Goal: Task Accomplishment & Management: Complete application form

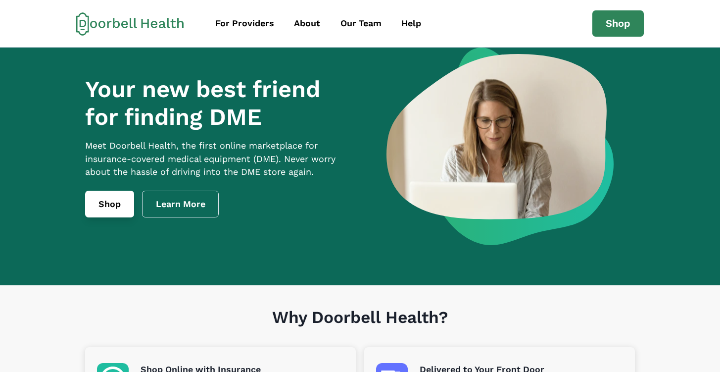
click at [103, 212] on link "Shop" at bounding box center [109, 204] width 49 height 27
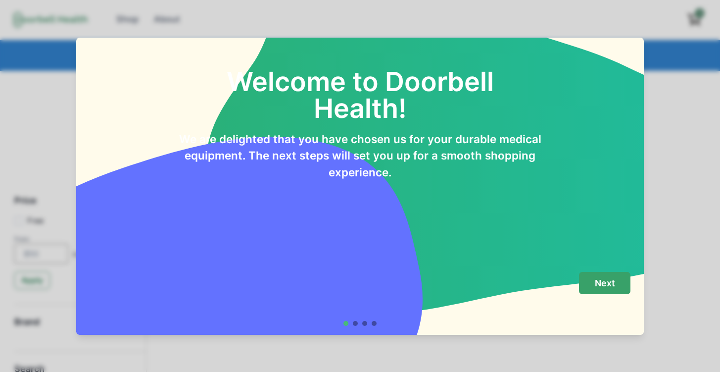
click at [599, 286] on p "Next" at bounding box center [605, 283] width 20 height 11
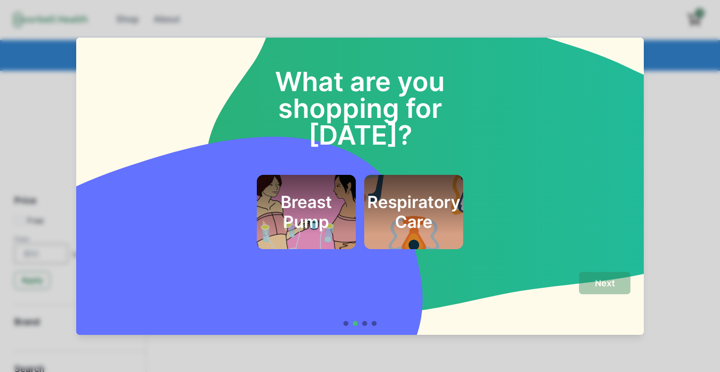
click at [706, 217] on div "What are you shopping for [DATE]? Breast Pump Respiratory Care Next" at bounding box center [360, 186] width 720 height 372
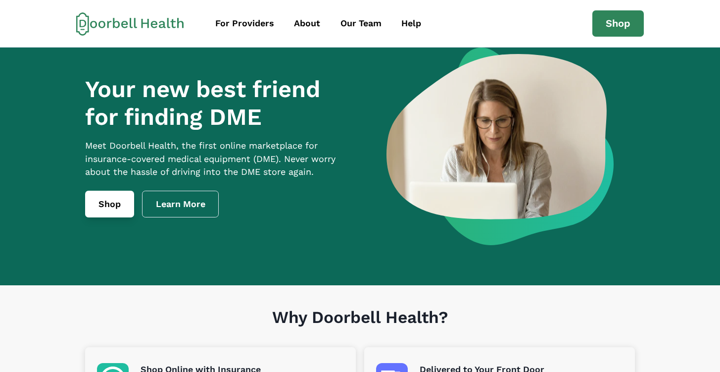
click at [115, 211] on link "Shop" at bounding box center [109, 204] width 49 height 27
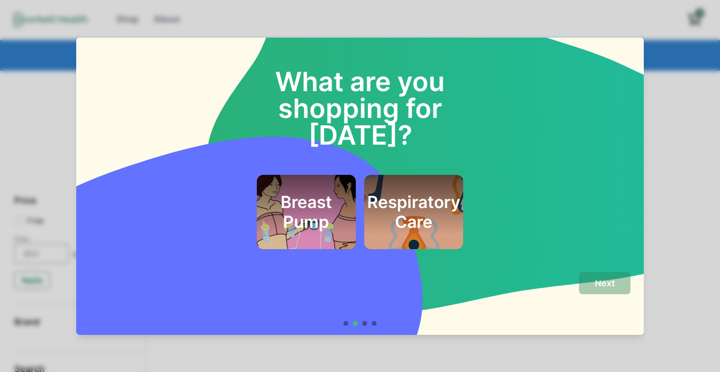
click at [354, 323] on div at bounding box center [355, 323] width 5 height 5
click at [364, 327] on footer "Next" at bounding box center [360, 298] width 568 height 71
click at [297, 114] on h2 "What are you shopping for [DATE]?" at bounding box center [360, 95] width 271 height 106
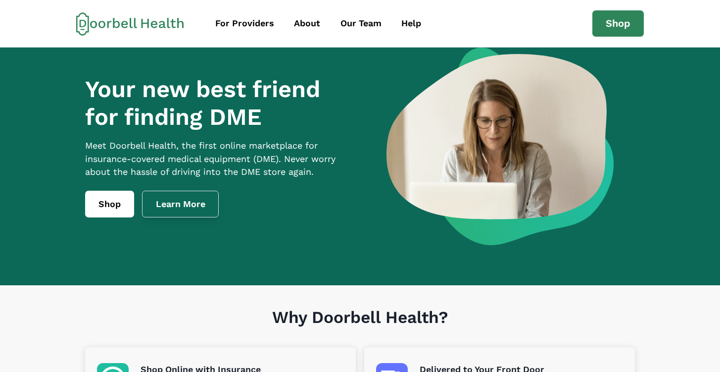
click at [165, 217] on link "Learn More" at bounding box center [180, 204] width 77 height 27
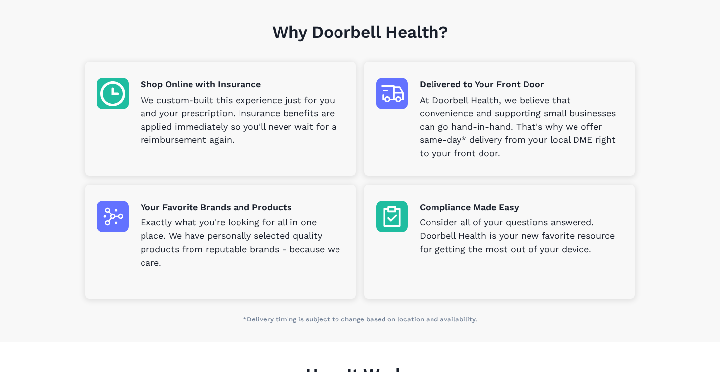
click at [163, 92] on div "Shop Online with Insurance We custom-built this experience just for you and you…" at bounding box center [242, 112] width 203 height 69
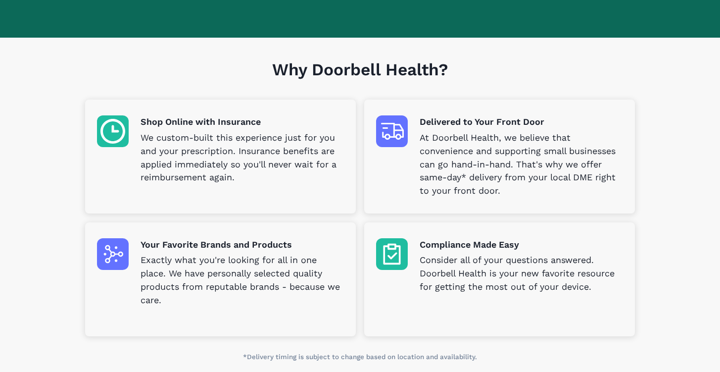
scroll to position [246, 0]
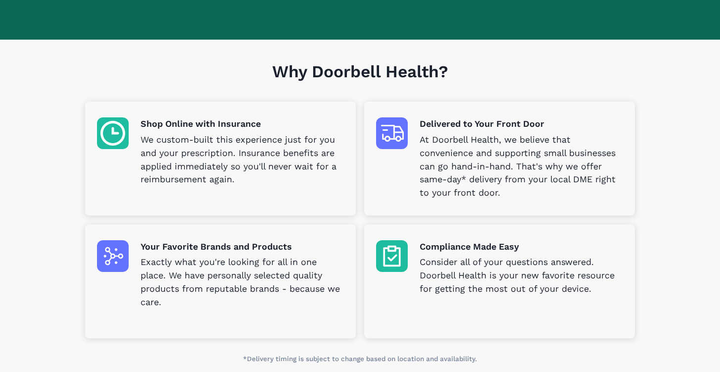
click at [192, 122] on p "Shop Online with Insurance" at bounding box center [242, 123] width 203 height 13
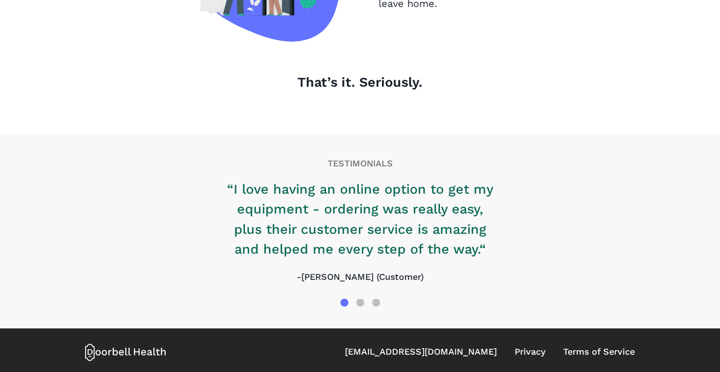
scroll to position [1150, 0]
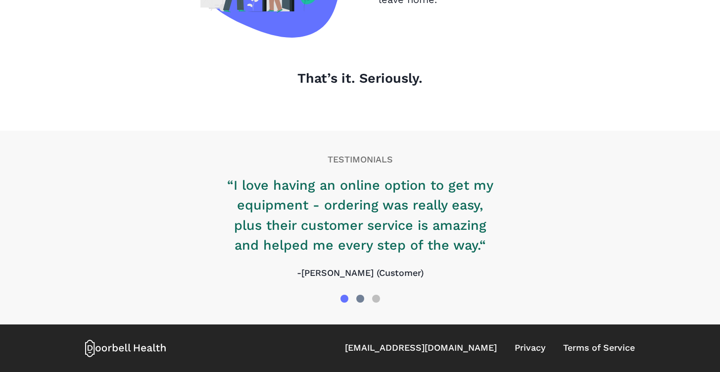
click at [360, 302] on div at bounding box center [360, 299] width 8 height 8
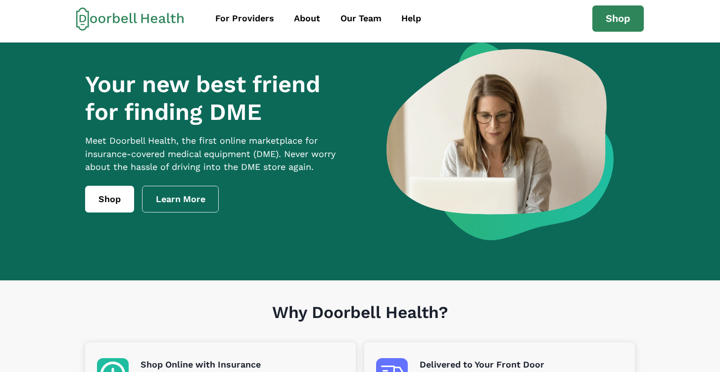
scroll to position [0, 0]
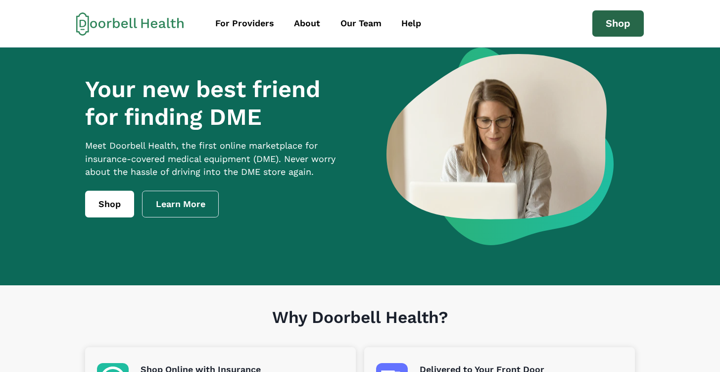
click at [623, 30] on link "Shop" at bounding box center [618, 23] width 51 height 27
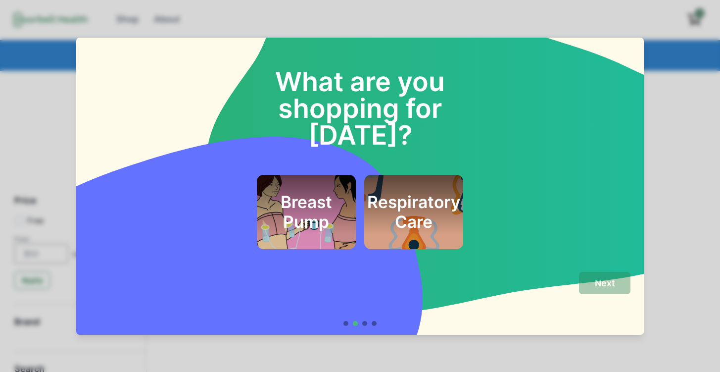
click at [536, 16] on div "What are you shopping for [DATE]? Breast Pump Respiratory Care Next" at bounding box center [360, 186] width 720 height 372
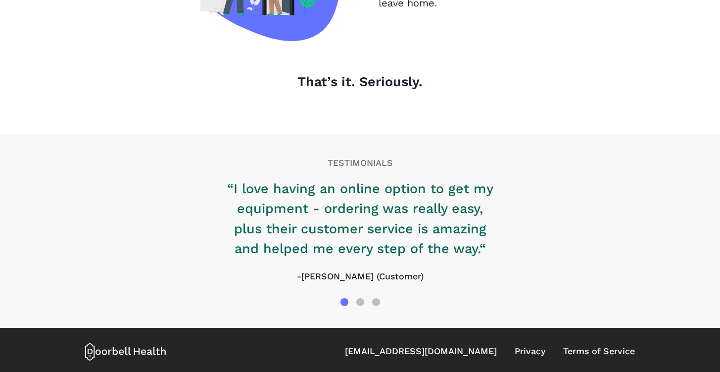
scroll to position [1150, 0]
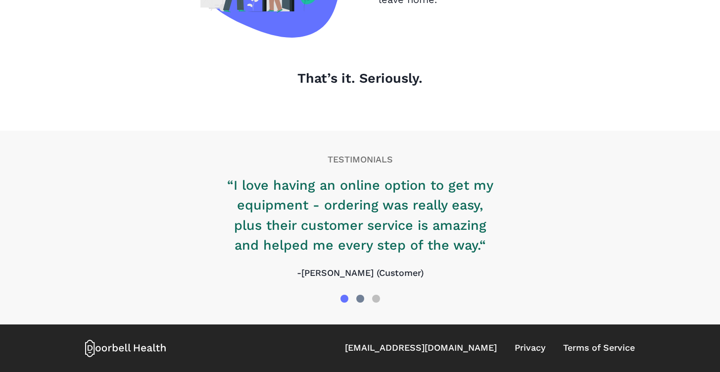
click at [358, 298] on div at bounding box center [360, 299] width 8 height 8
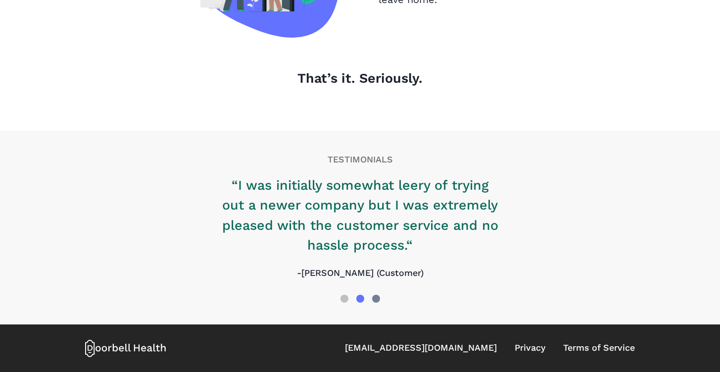
click at [375, 298] on div at bounding box center [376, 299] width 8 height 8
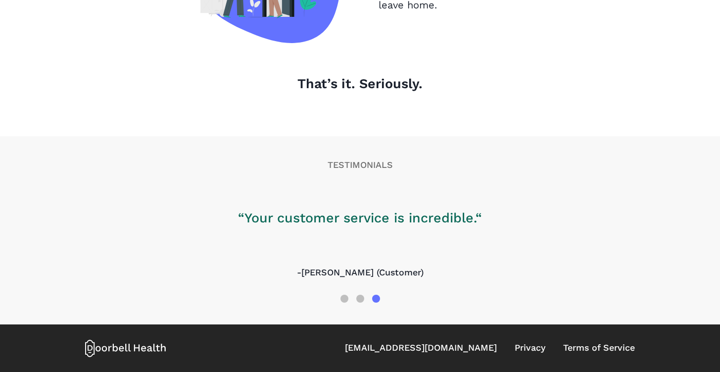
scroll to position [1144, 0]
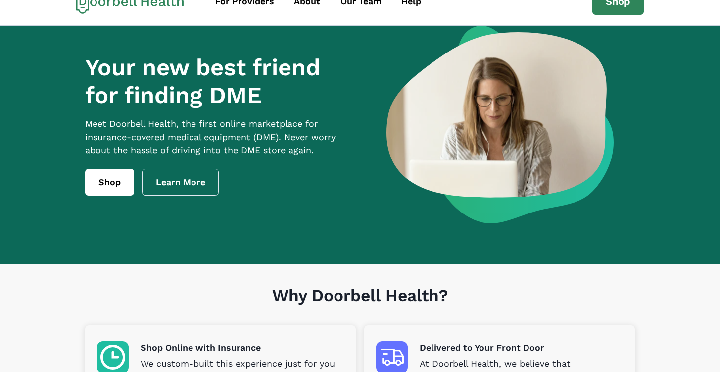
scroll to position [0, 0]
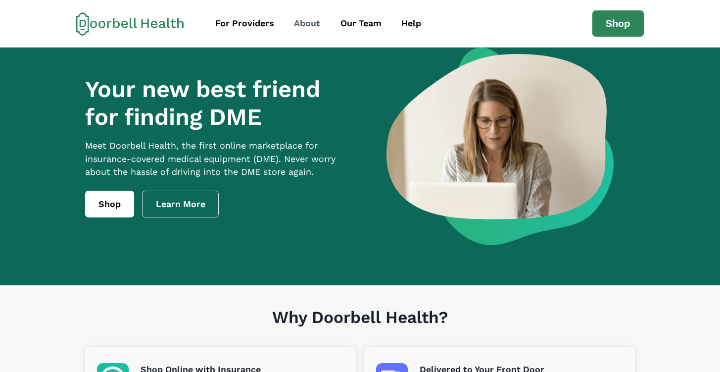
click at [294, 22] on div "About" at bounding box center [307, 23] width 26 height 13
click at [245, 27] on div "For Providers" at bounding box center [244, 23] width 59 height 13
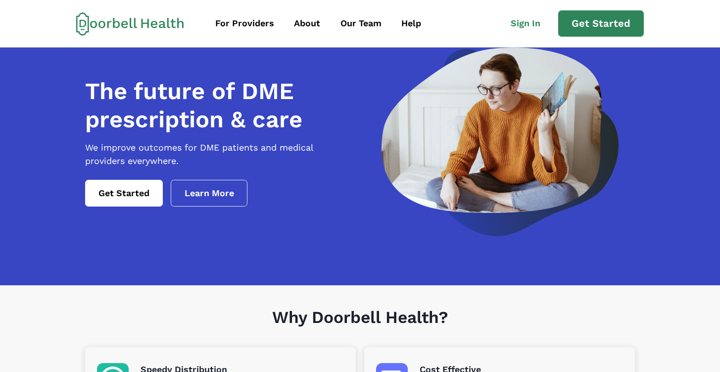
click at [606, 317] on h1 "Why Doorbell Health?" at bounding box center [360, 327] width 550 height 40
click at [522, 29] on link "Sign In" at bounding box center [530, 23] width 56 height 22
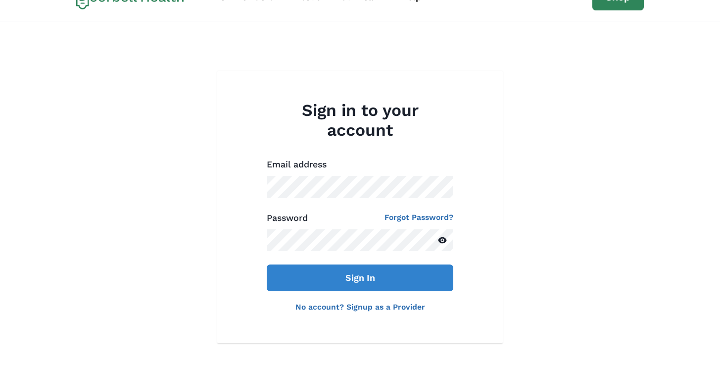
scroll to position [16, 0]
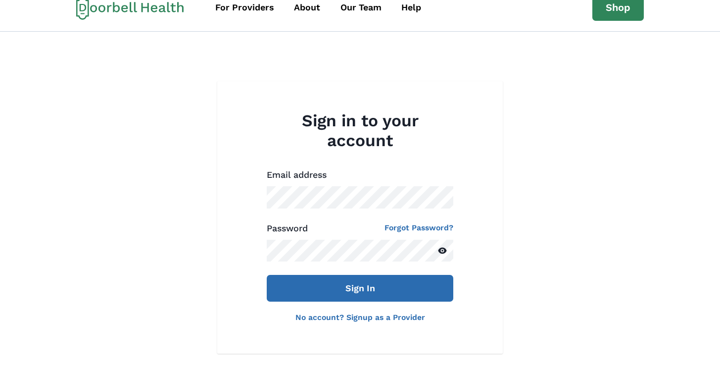
click at [408, 295] on button "Sign In" at bounding box center [360, 288] width 187 height 27
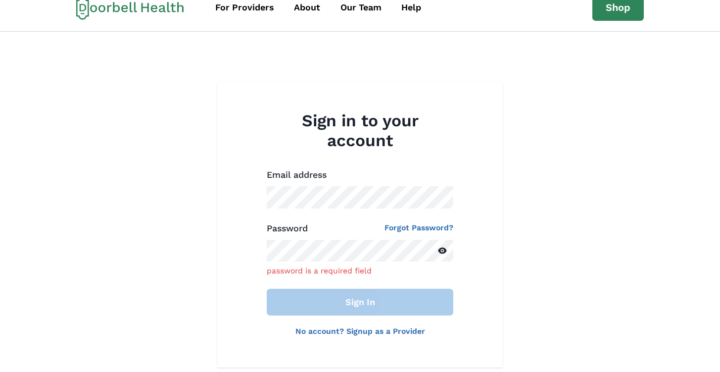
click at [364, 329] on link "No account? Signup as a Provider" at bounding box center [361, 330] width 130 height 9
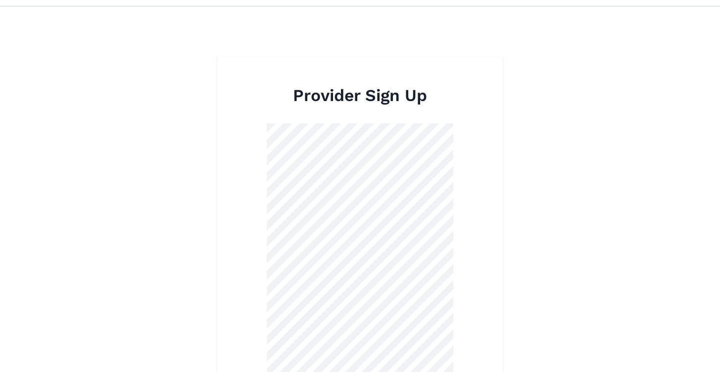
scroll to position [43, 0]
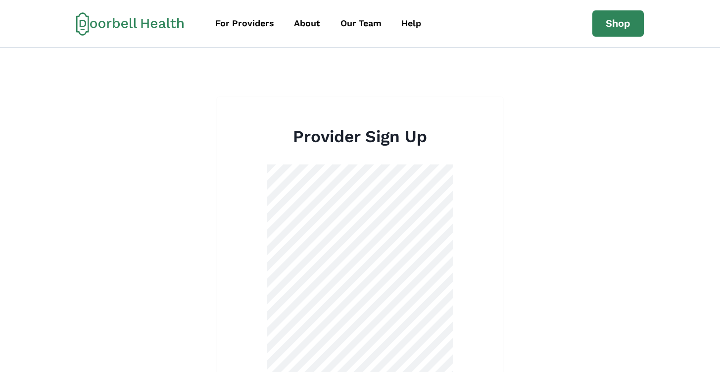
scroll to position [0, 0]
